Goal: Task Accomplishment & Management: Manage account settings

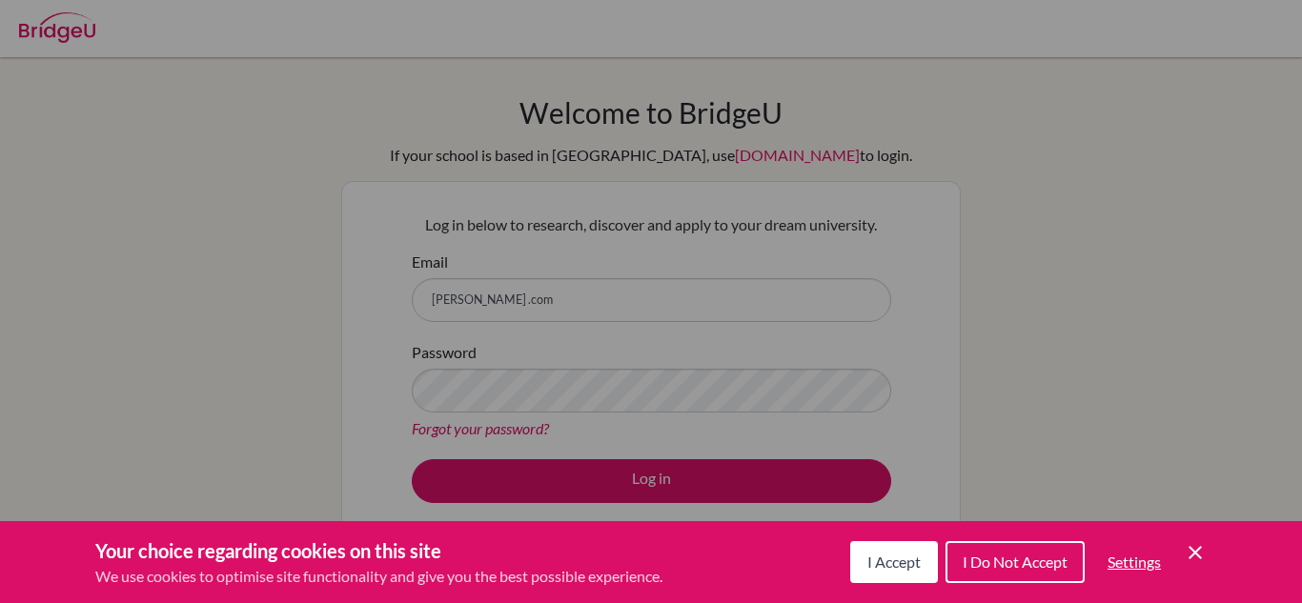
click at [1201, 542] on icon "Cookie Control Close Icon" at bounding box center [1195, 552] width 23 height 23
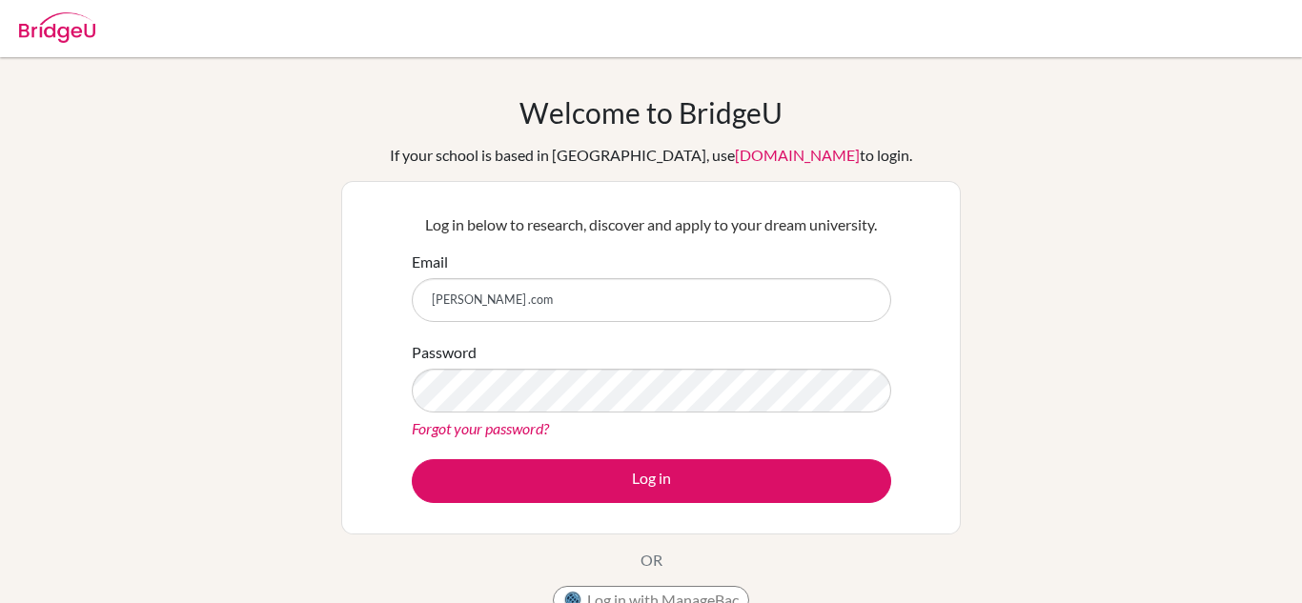
click at [671, 362] on div "Password Forgot your password?" at bounding box center [651, 390] width 479 height 99
click at [412, 459] on button "Log in" at bounding box center [651, 481] width 479 height 44
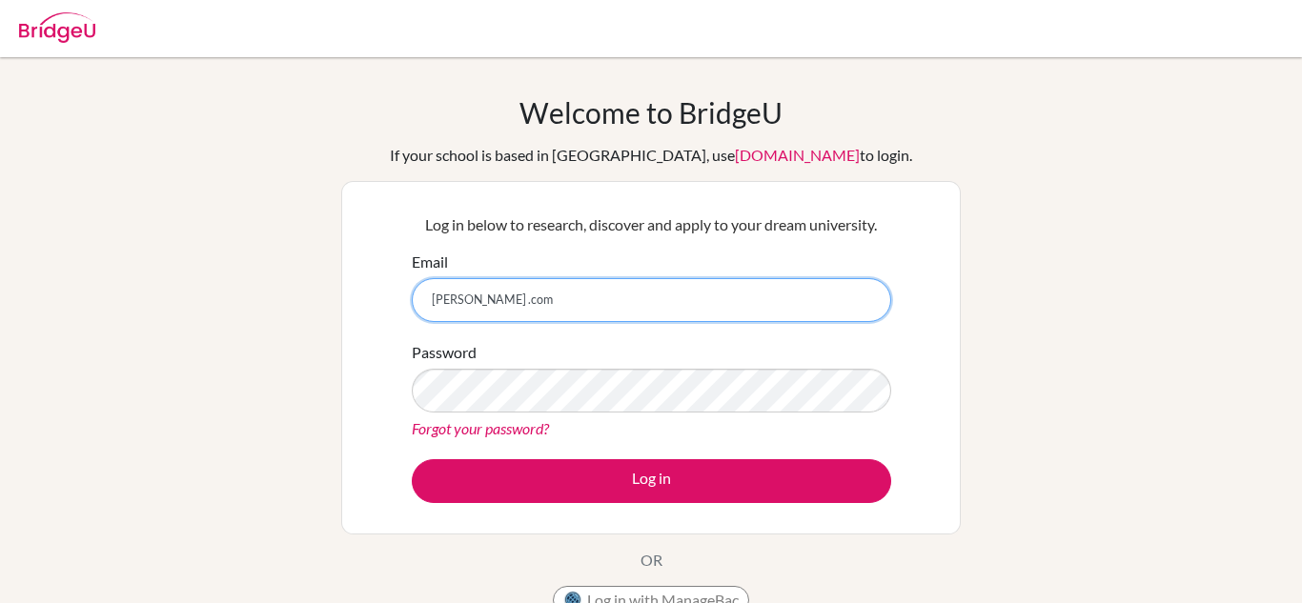
click at [584, 299] on input "veronica@inventureacademy .com" at bounding box center [651, 300] width 479 height 44
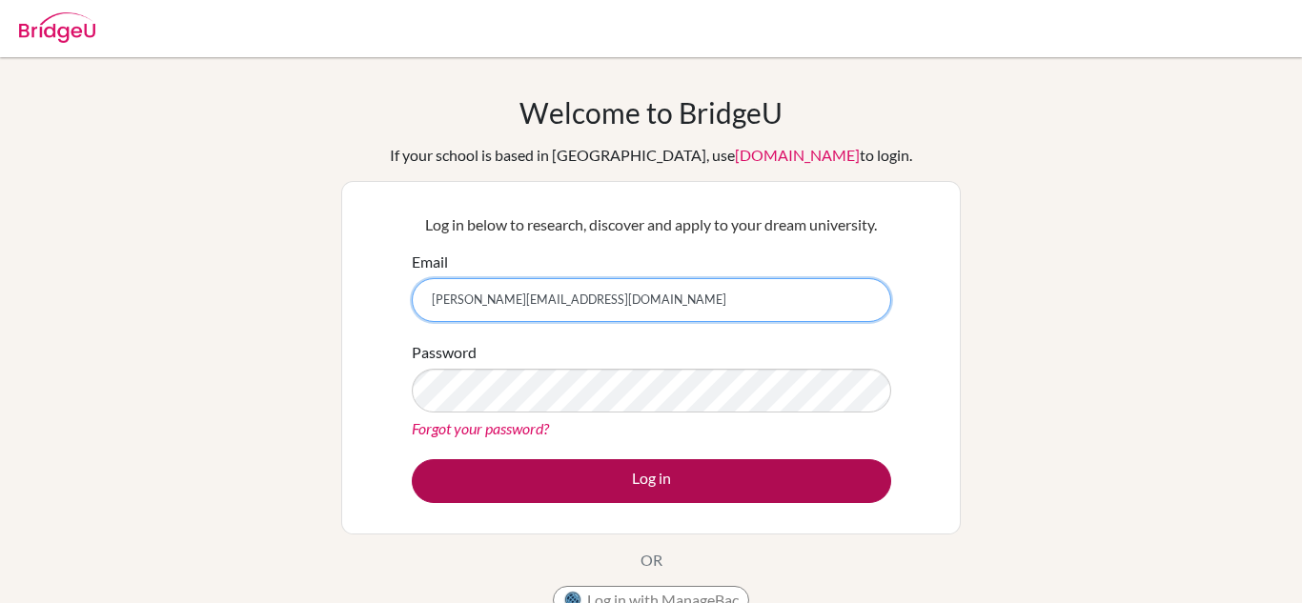
type input "veronica@inventureacademy.com"
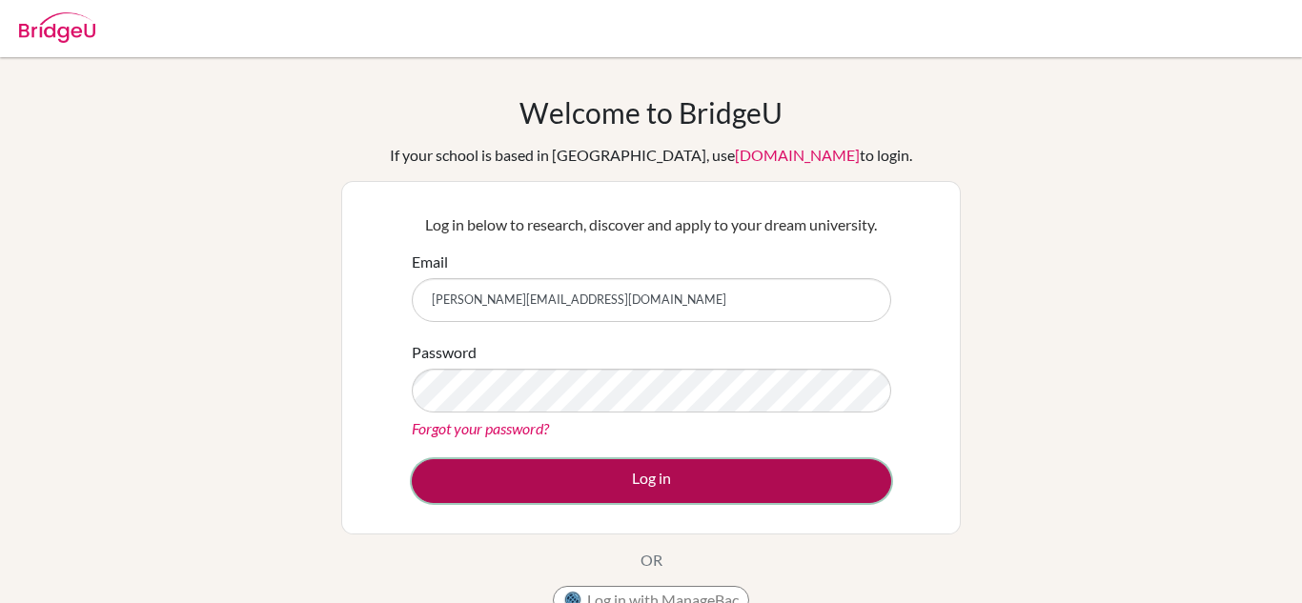
click at [672, 479] on button "Log in" at bounding box center [651, 481] width 479 height 44
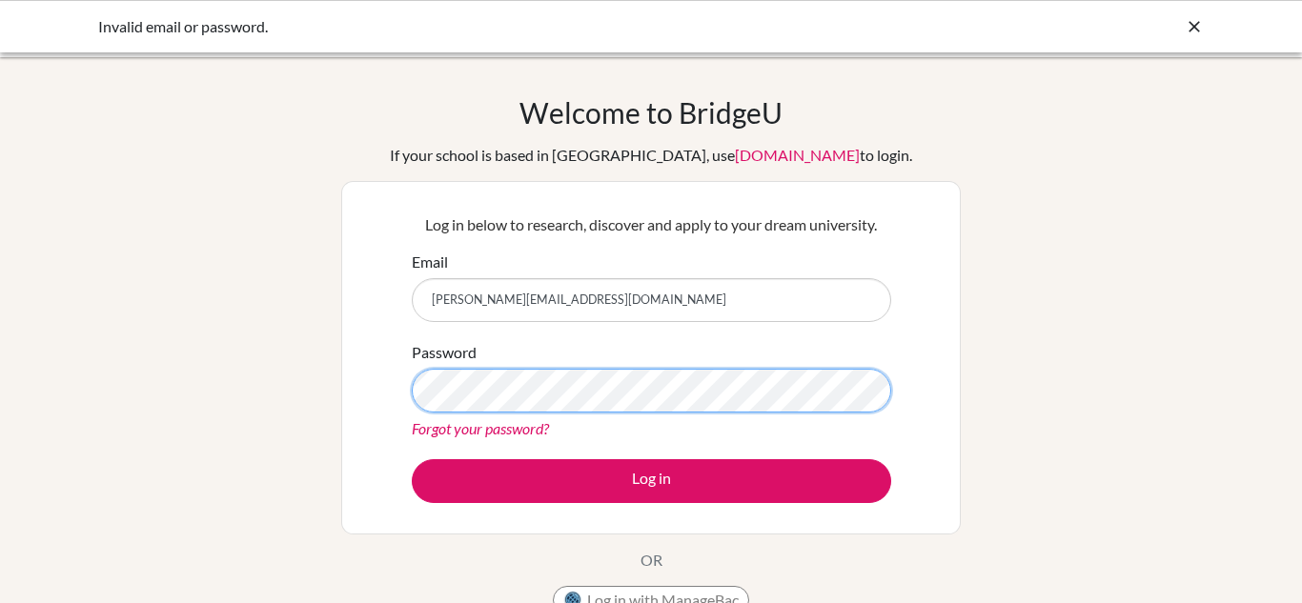
click at [412, 459] on button "Log in" at bounding box center [651, 481] width 479 height 44
click at [478, 303] on input "veronica@inventureacademy.com" at bounding box center [651, 300] width 479 height 44
click at [465, 431] on link "Forgot your password?" at bounding box center [480, 428] width 137 height 18
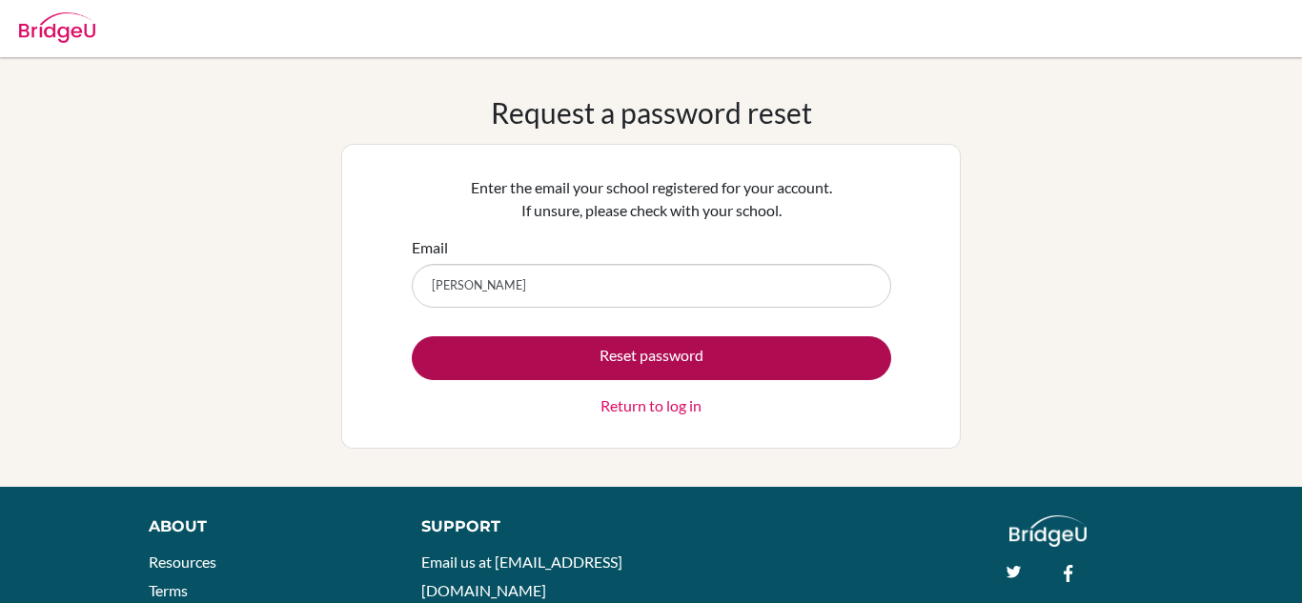
type input "[PERSON_NAME][EMAIL_ADDRESS][DOMAIN_NAME]"
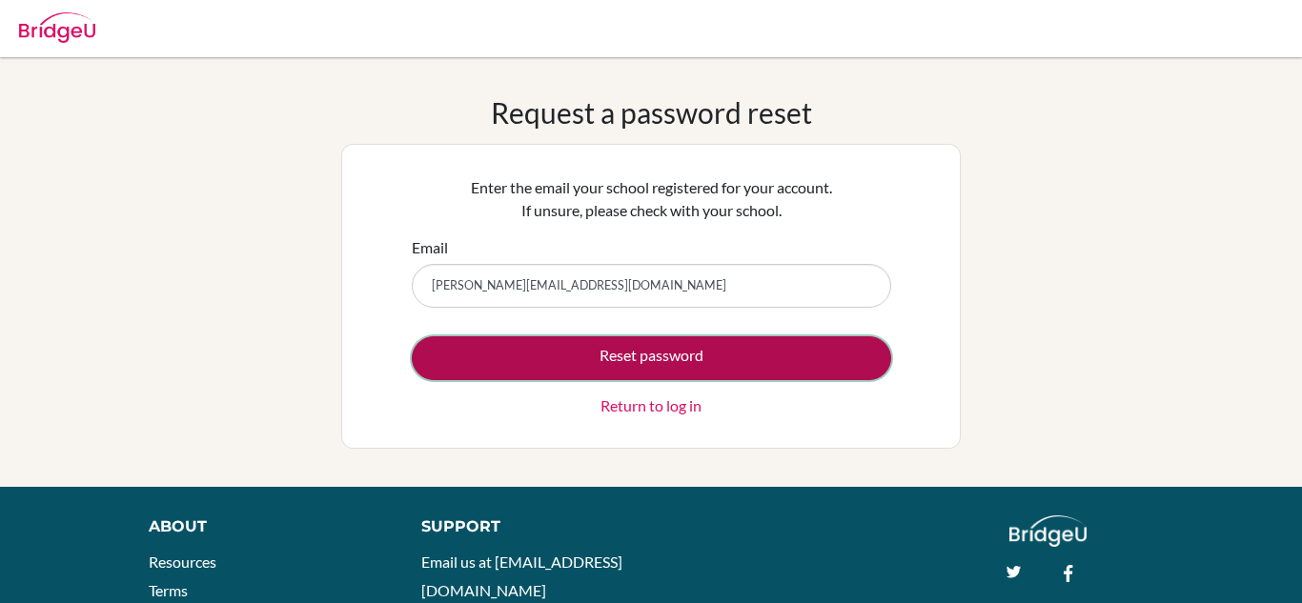
click at [617, 354] on button "Reset password" at bounding box center [651, 358] width 479 height 44
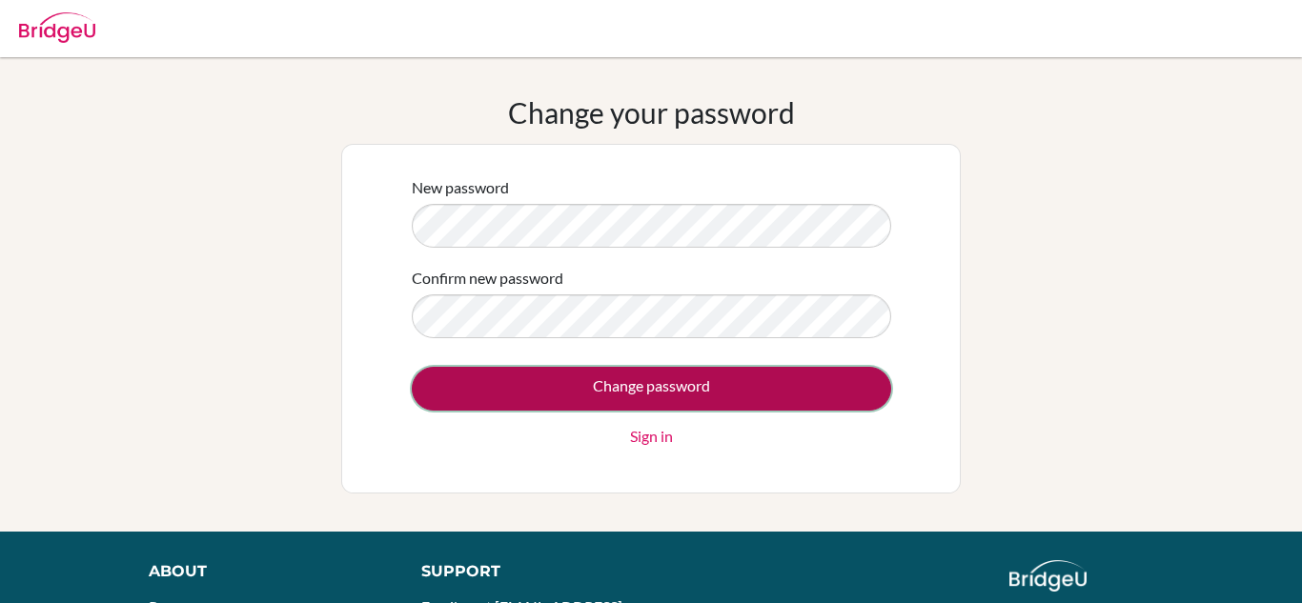
click at [589, 385] on input "Change password" at bounding box center [651, 389] width 479 height 44
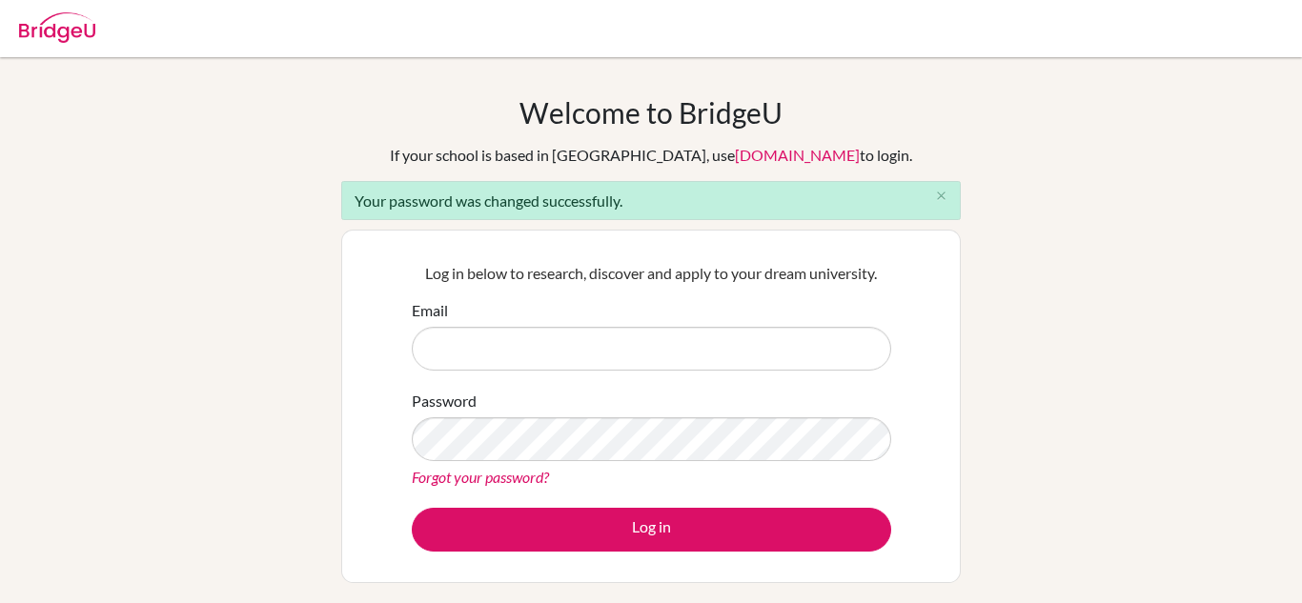
click at [519, 354] on input "Email" at bounding box center [651, 349] width 479 height 44
type input "veronica@inventureacademy.com"
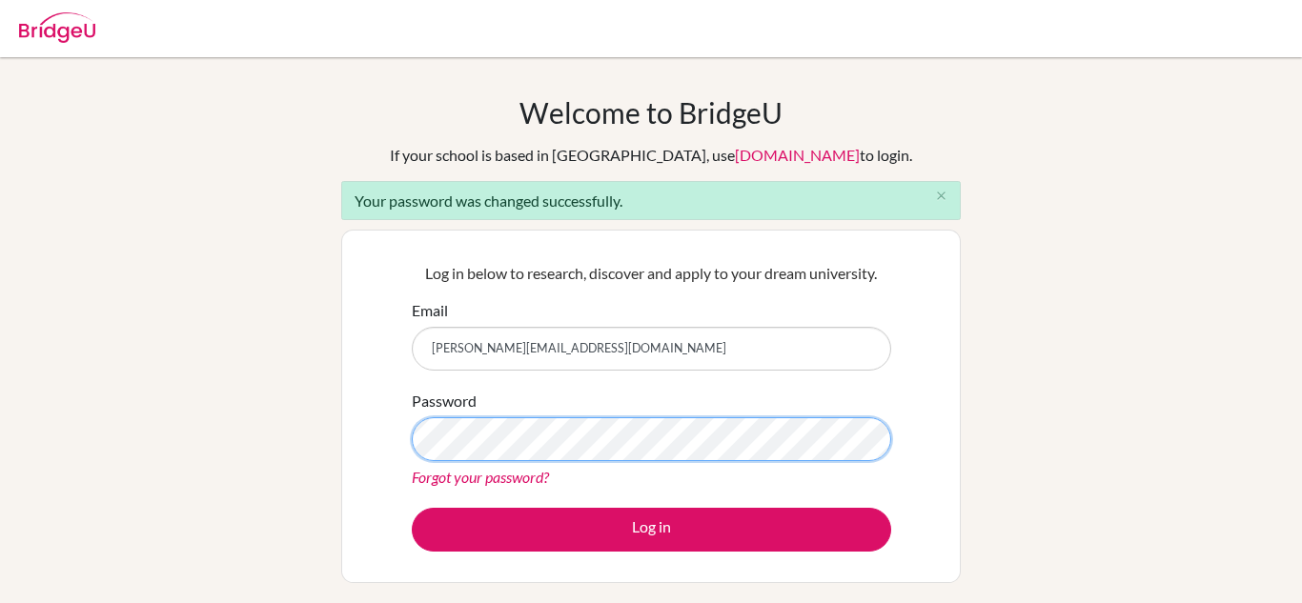
click at [412, 508] on button "Log in" at bounding box center [651, 530] width 479 height 44
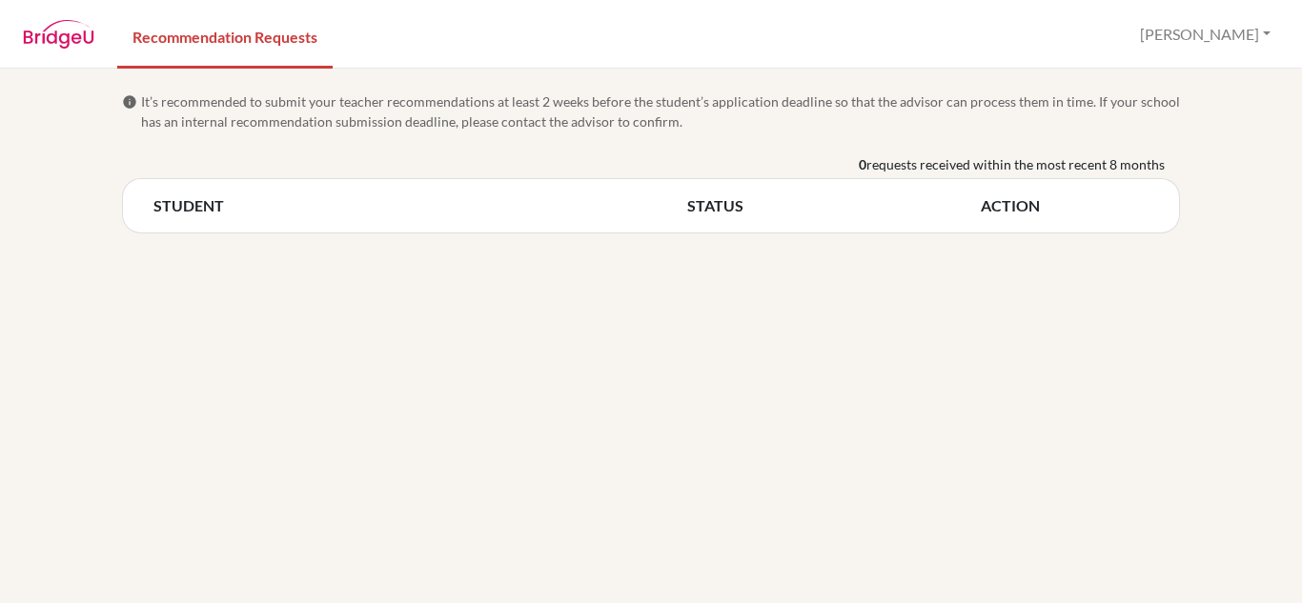
click at [80, 34] on img at bounding box center [58, 34] width 71 height 29
click at [215, 48] on link "Recommendation Requests" at bounding box center [224, 36] width 215 height 66
click at [1263, 39] on button "[PERSON_NAME]" at bounding box center [1205, 34] width 148 height 36
click at [1206, 71] on link "Profile" at bounding box center [1160, 78] width 151 height 30
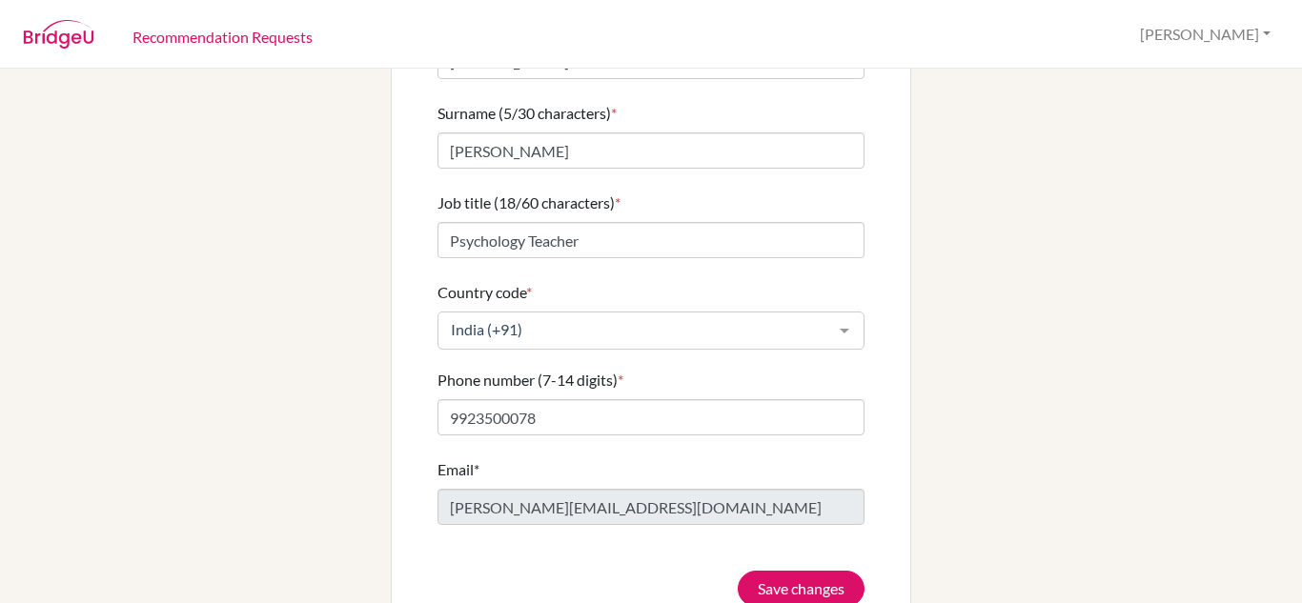
scroll to position [209, 0]
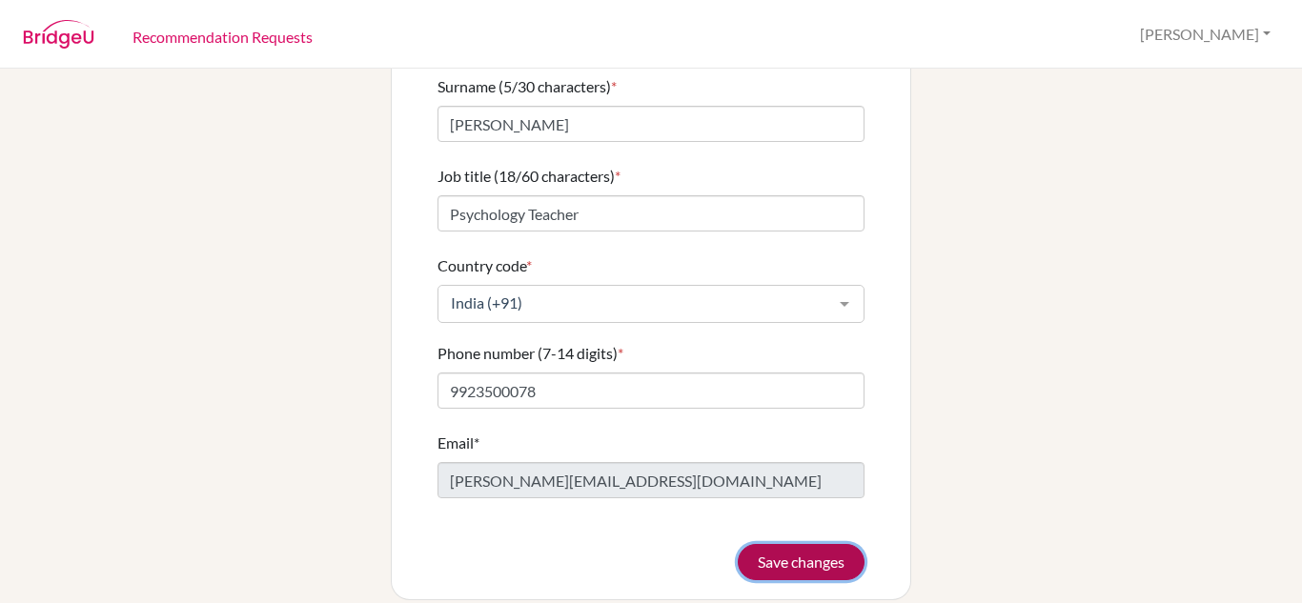
click at [809, 544] on button "Save changes" at bounding box center [801, 562] width 127 height 36
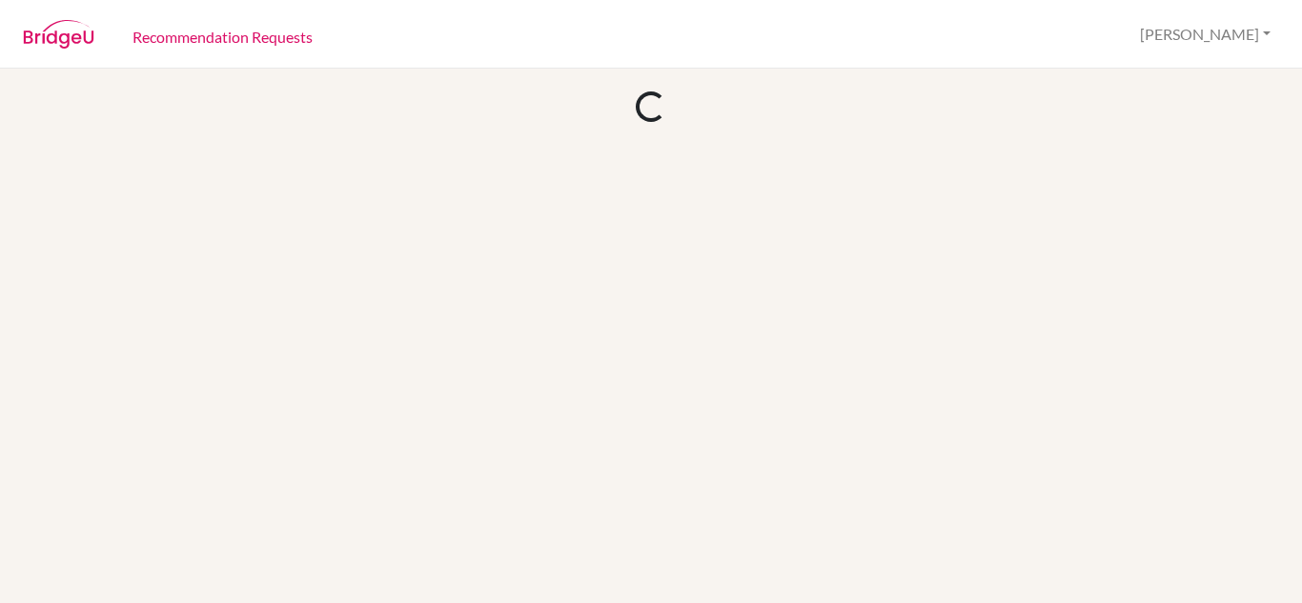
scroll to position [0, 0]
